Goal: Transaction & Acquisition: Obtain resource

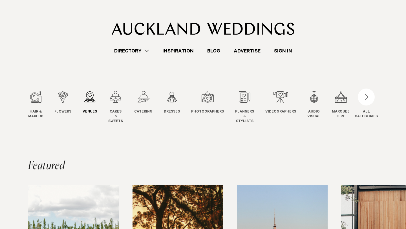
click at [89, 100] on div "3 / 12" at bounding box center [90, 96] width 14 height 11
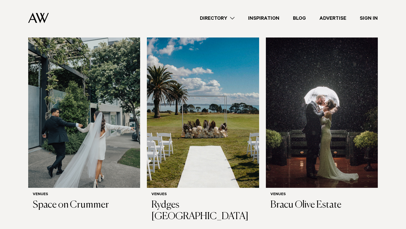
scroll to position [776, 0]
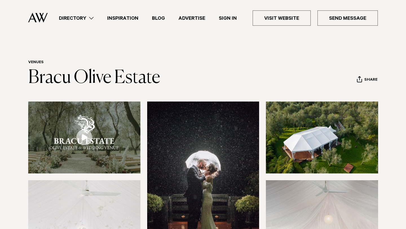
click at [81, 137] on link at bounding box center [84, 137] width 112 height 72
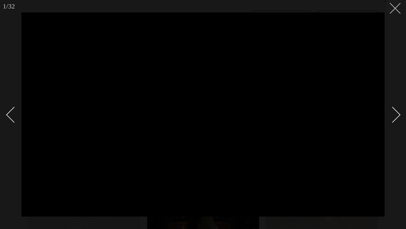
click at [393, 5] on icon at bounding box center [392, 6] width 7 height 7
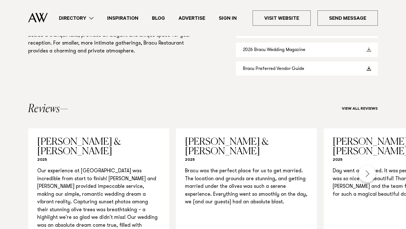
scroll to position [506, 0]
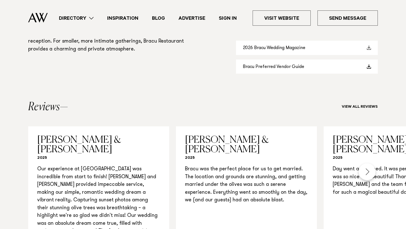
click at [308, 54] on link "2026 Bracu Wedding Magazine" at bounding box center [307, 48] width 142 height 14
